Goal: Task Accomplishment & Management: Use online tool/utility

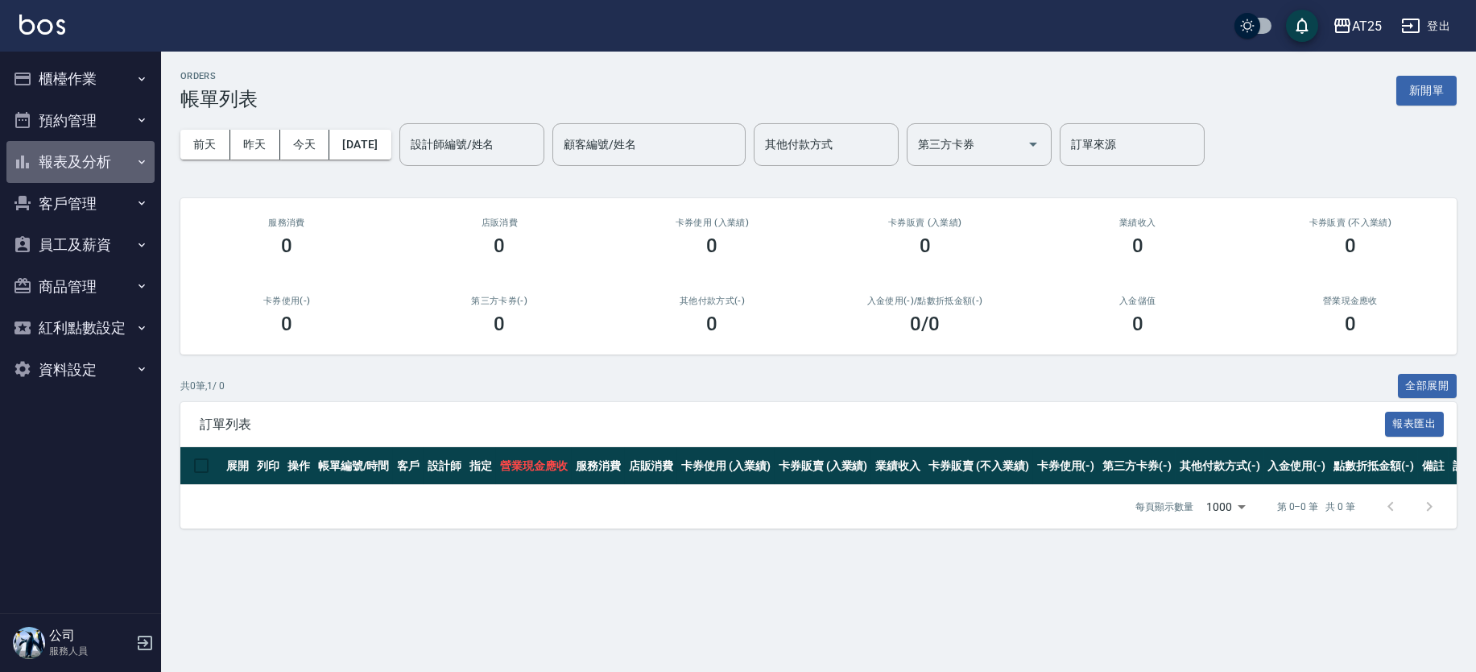
click at [108, 166] on button "報表及分析" at bounding box center [80, 162] width 148 height 42
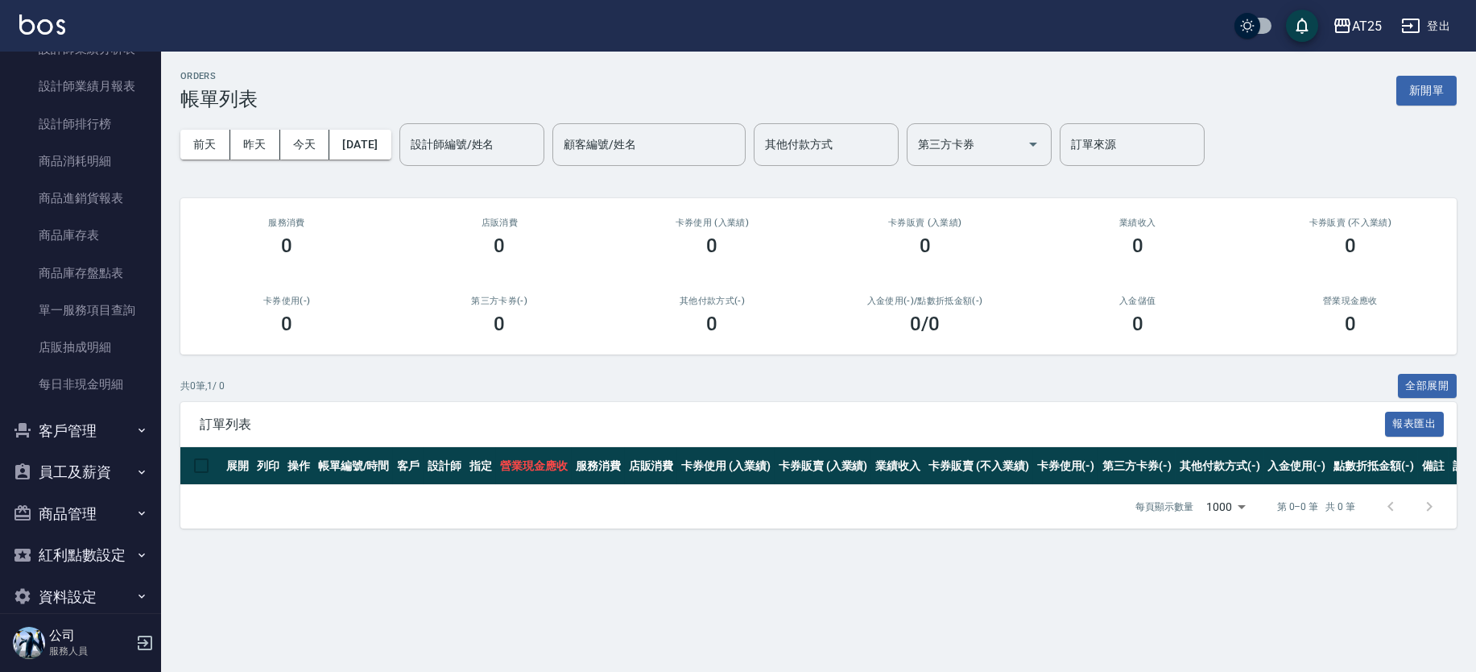
scroll to position [553, 0]
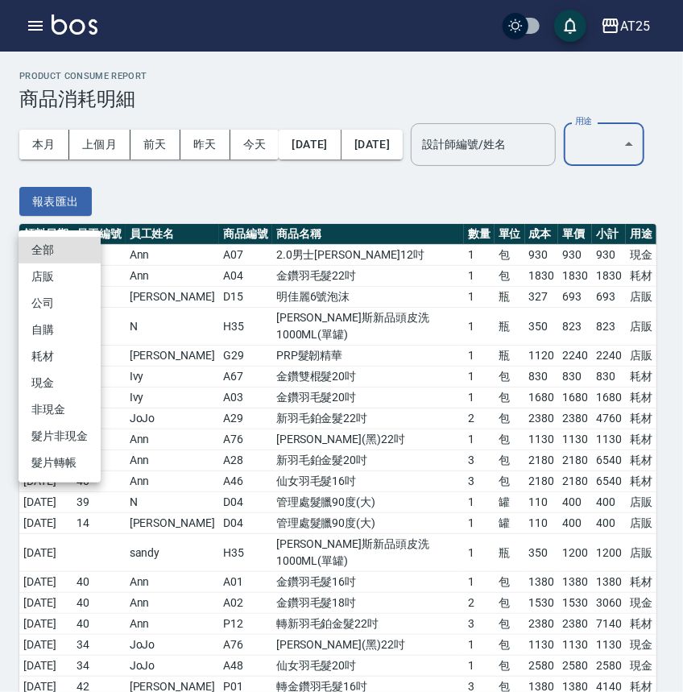
click at [77, 346] on li "耗材" at bounding box center [60, 356] width 82 height 27
type input "耗材"
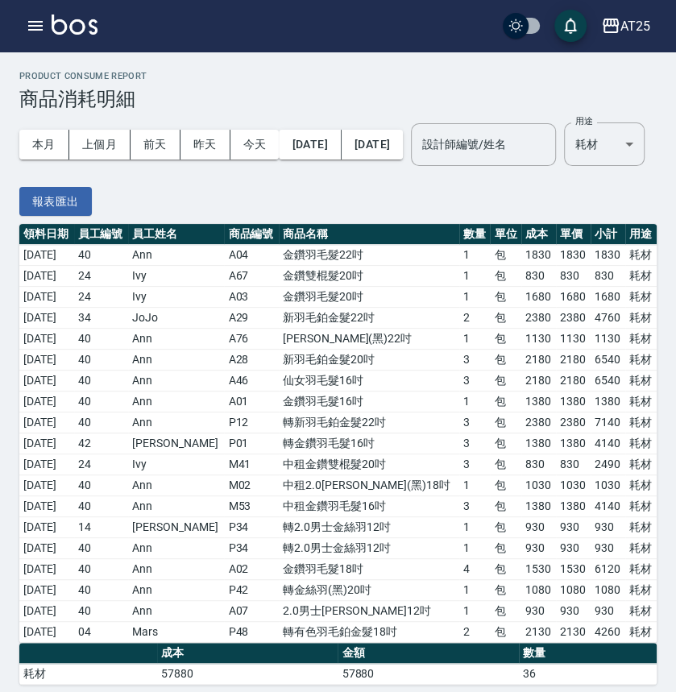
click at [243, 179] on div "本月 上個月 前天 昨天 今天 2025/10/01 2025/10/15 設計師編號/姓名 設計師編號/姓名 用途 耗材 耗材 用途" at bounding box center [331, 144] width 625 height 68
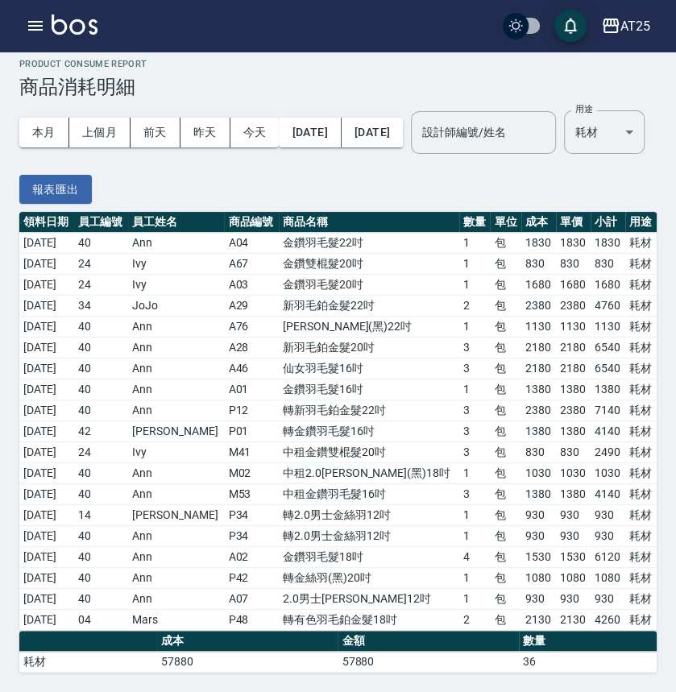
scroll to position [63, 0]
click at [335, 476] on td "中租2.0金絲羽(黑)18吋" at bounding box center [369, 473] width 180 height 21
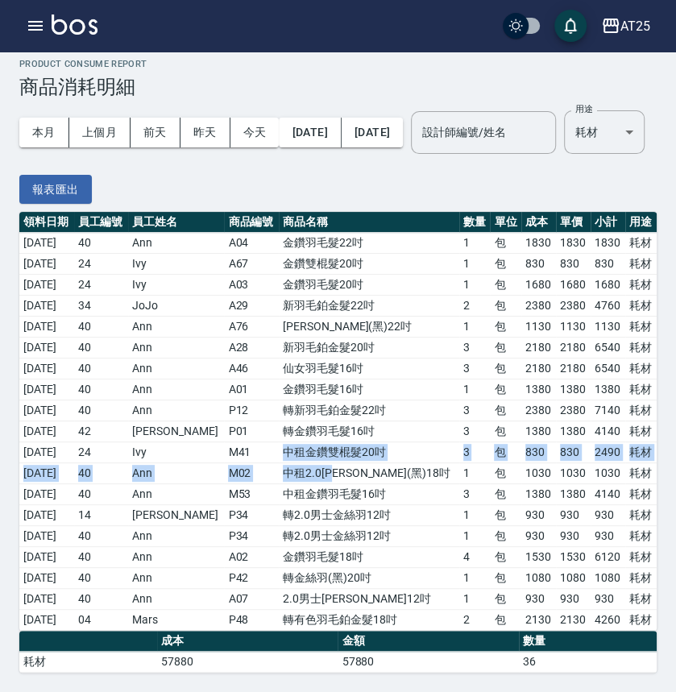
drag, startPoint x: 258, startPoint y: 461, endPoint x: 363, endPoint y: 476, distance: 106.6
click at [353, 466] on tbody "2025/10/02 40 Ann A04 金鑽羽毛髮22吋 1 包 1830 1830 1830 耗材 2025/10/03 24 Ivy A67 金鑽雙棍…" at bounding box center [337, 432] width 637 height 398
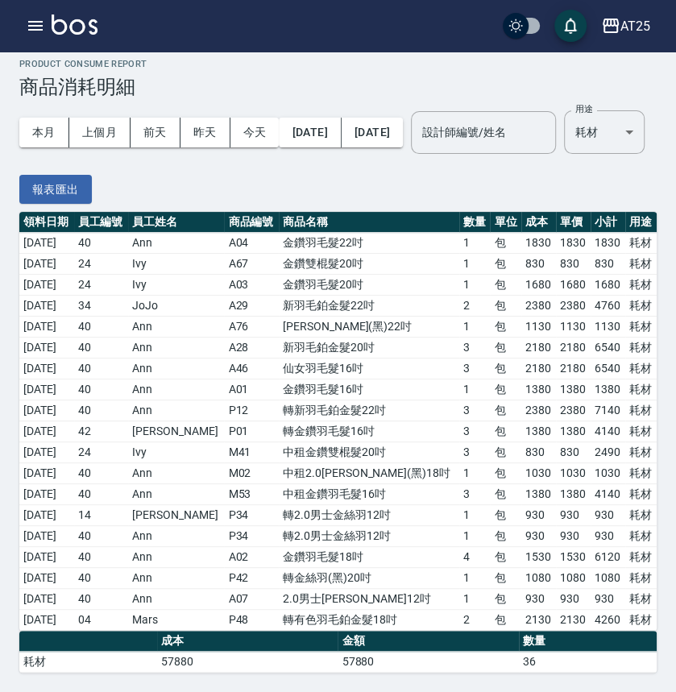
click at [377, 492] on td "中租金鑽羽毛髮16吋" at bounding box center [369, 494] width 180 height 21
drag, startPoint x: 292, startPoint y: 507, endPoint x: 400, endPoint y: 510, distance: 108.0
click at [299, 509] on td "轉2.0男士金絲羽12吋" at bounding box center [369, 515] width 180 height 21
drag, startPoint x: 75, startPoint y: 187, endPoint x: 370, endPoint y: 7, distance: 345.2
click at [75, 187] on button "報表匯出" at bounding box center [55, 190] width 72 height 30
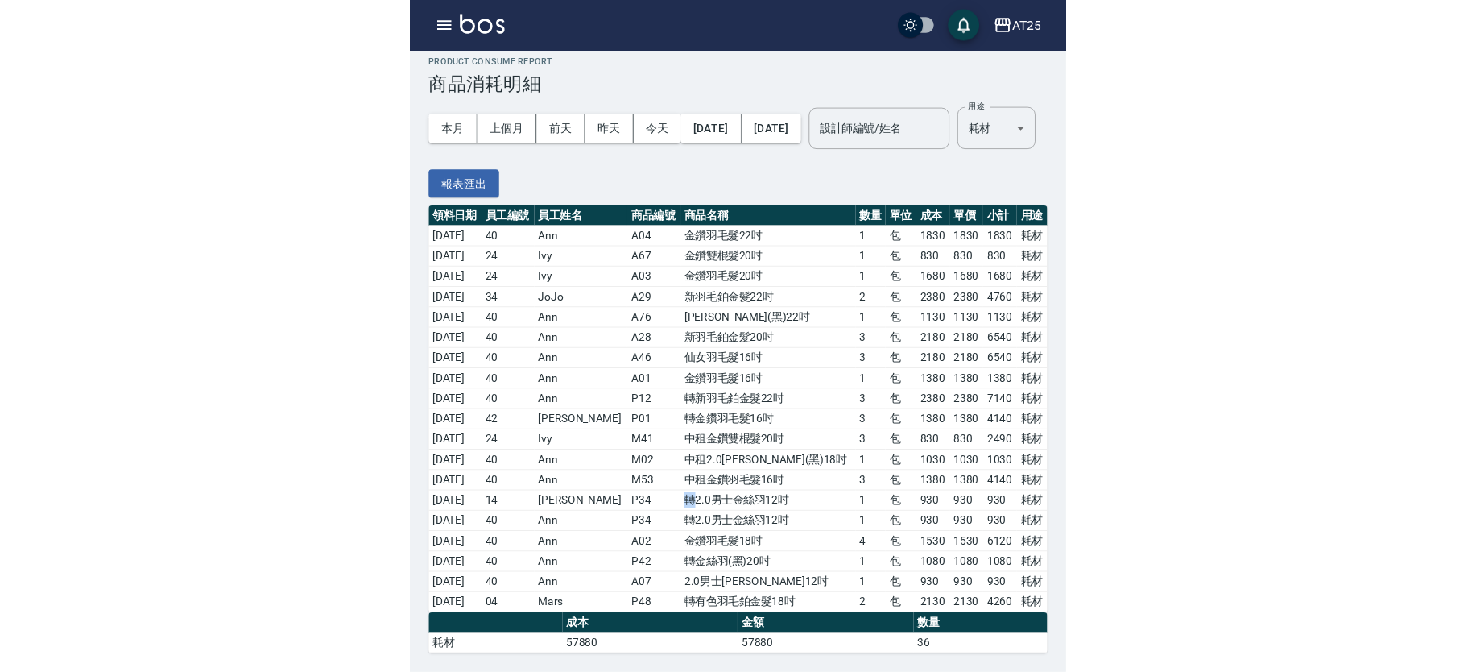
scroll to position [0, 0]
